Goal: Navigation & Orientation: Find specific page/section

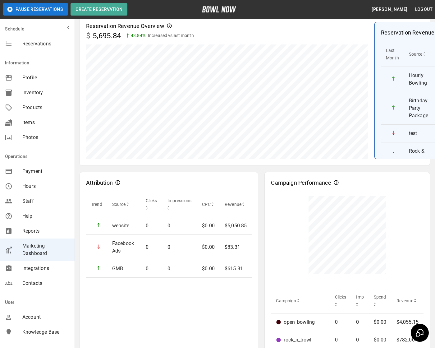
click at [39, 107] on span "Products" at bounding box center [45, 107] width 47 height 7
click at [36, 90] on span "Inventory" at bounding box center [45, 92] width 47 height 7
click at [36, 75] on span "Profile" at bounding box center [45, 77] width 47 height 7
click at [29, 198] on span "Staff" at bounding box center [45, 200] width 47 height 7
click at [36, 108] on span "Products" at bounding box center [45, 107] width 47 height 7
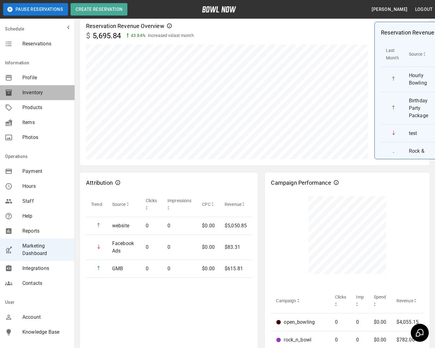
click at [41, 91] on span "Inventory" at bounding box center [45, 92] width 47 height 7
click at [37, 77] on span "Profile" at bounding box center [45, 77] width 47 height 7
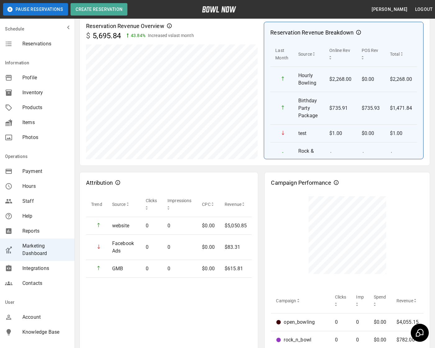
click at [24, 74] on span "Profile" at bounding box center [45, 77] width 47 height 7
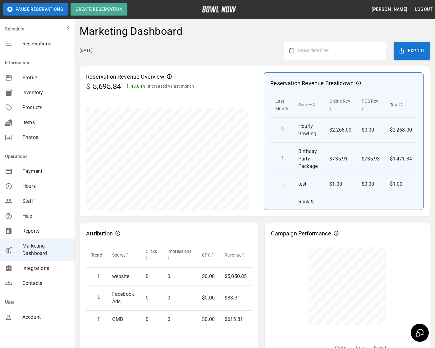
click at [42, 104] on span "Products" at bounding box center [45, 107] width 47 height 7
